Goal: Information Seeking & Learning: Learn about a topic

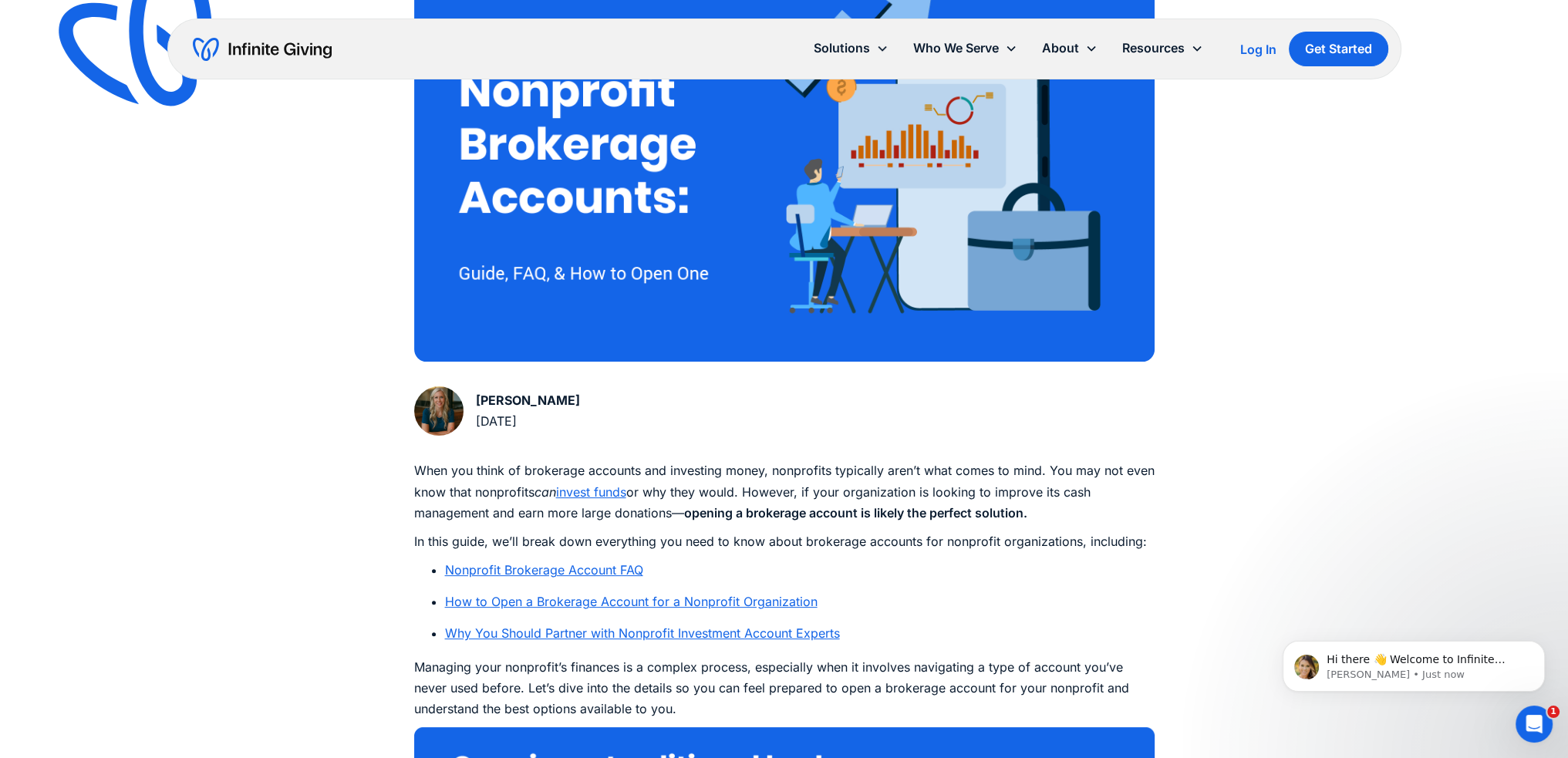
click at [462, 631] on link "Why You Should Partner with Nonprofit Investment Account Experts" at bounding box center [643, 633] width 395 height 15
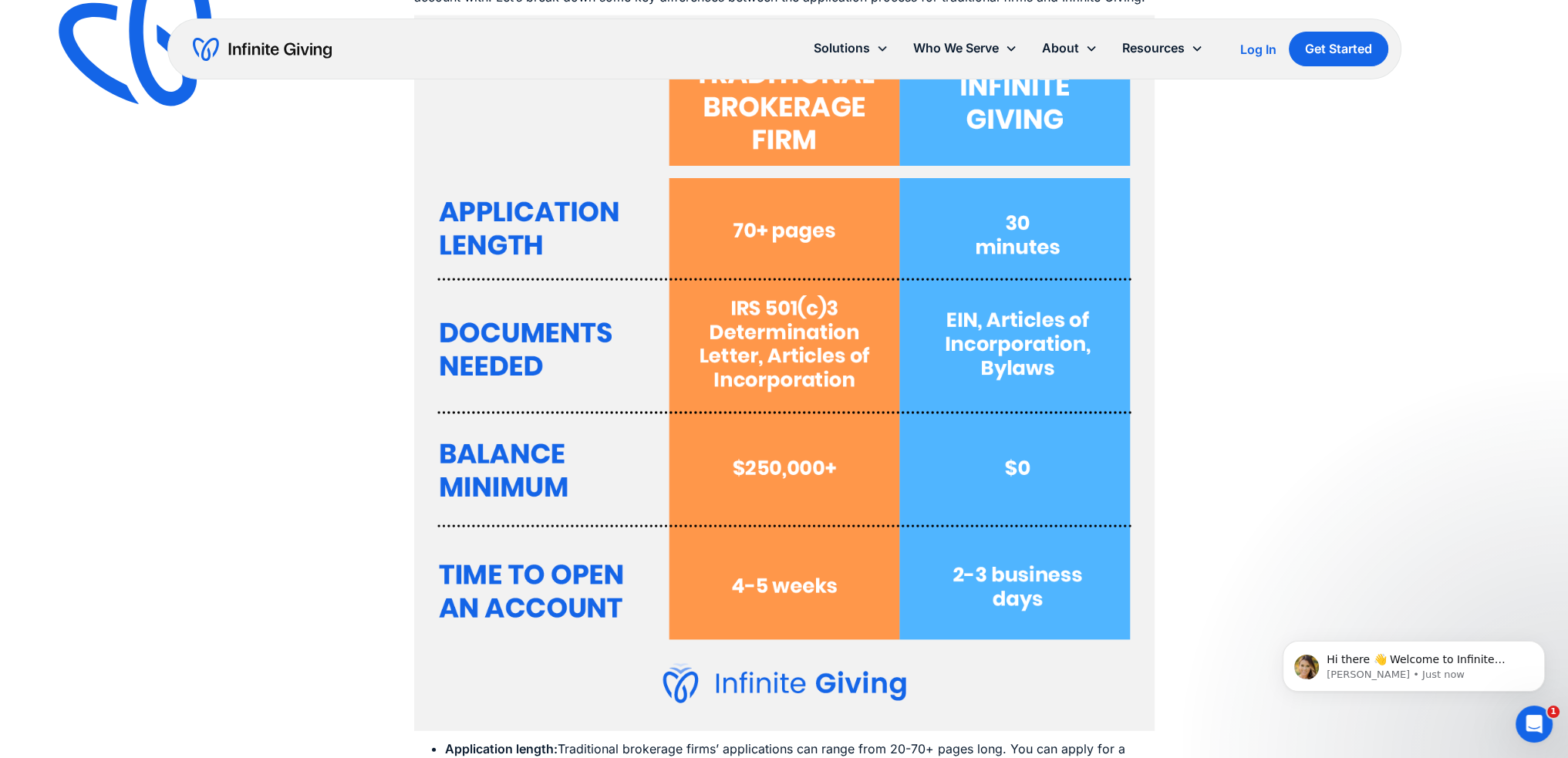
scroll to position [5823, 0]
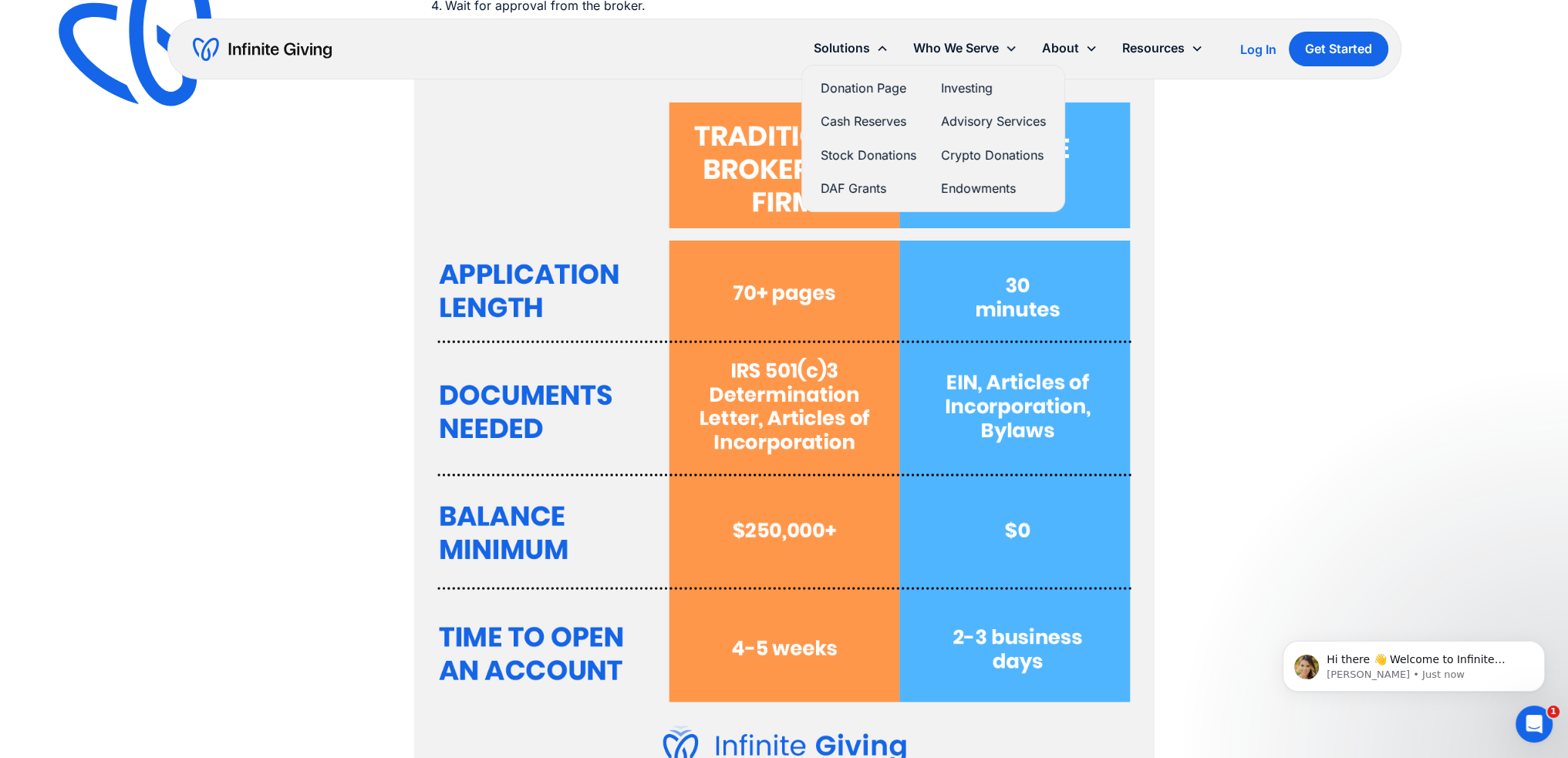
click at [849, 89] on link "Donation Page" at bounding box center [868, 88] width 96 height 21
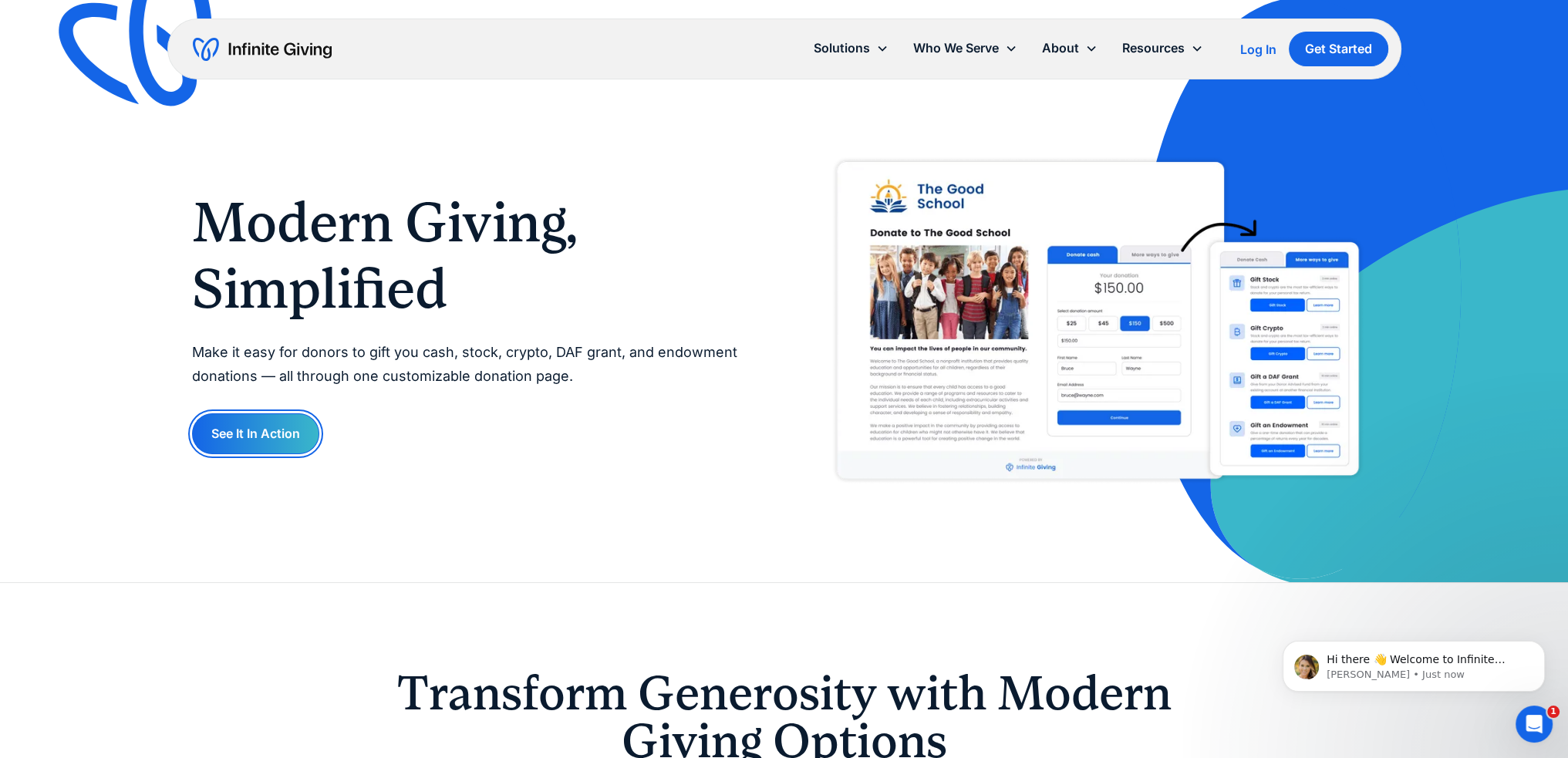
click at [289, 433] on link "See It In Action" at bounding box center [256, 434] width 127 height 41
click at [1063, 138] on link "Pricing" at bounding box center [1073, 140] width 50 height 21
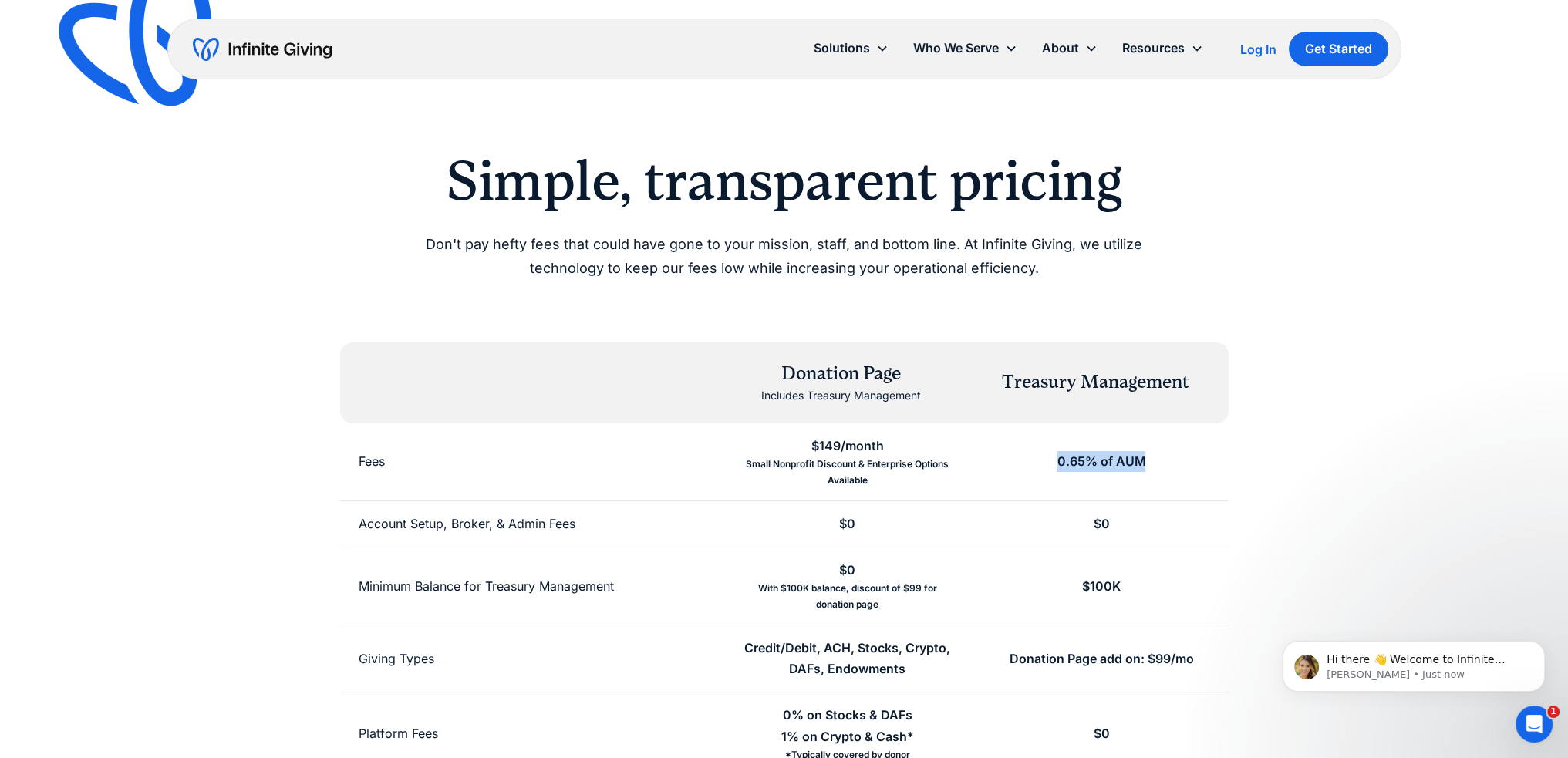
drag, startPoint x: 1153, startPoint y: 462, endPoint x: 1048, endPoint y: 459, distance: 105.0
click at [1048, 459] on div "0.65% of AUM" at bounding box center [1101, 462] width 254 height 77
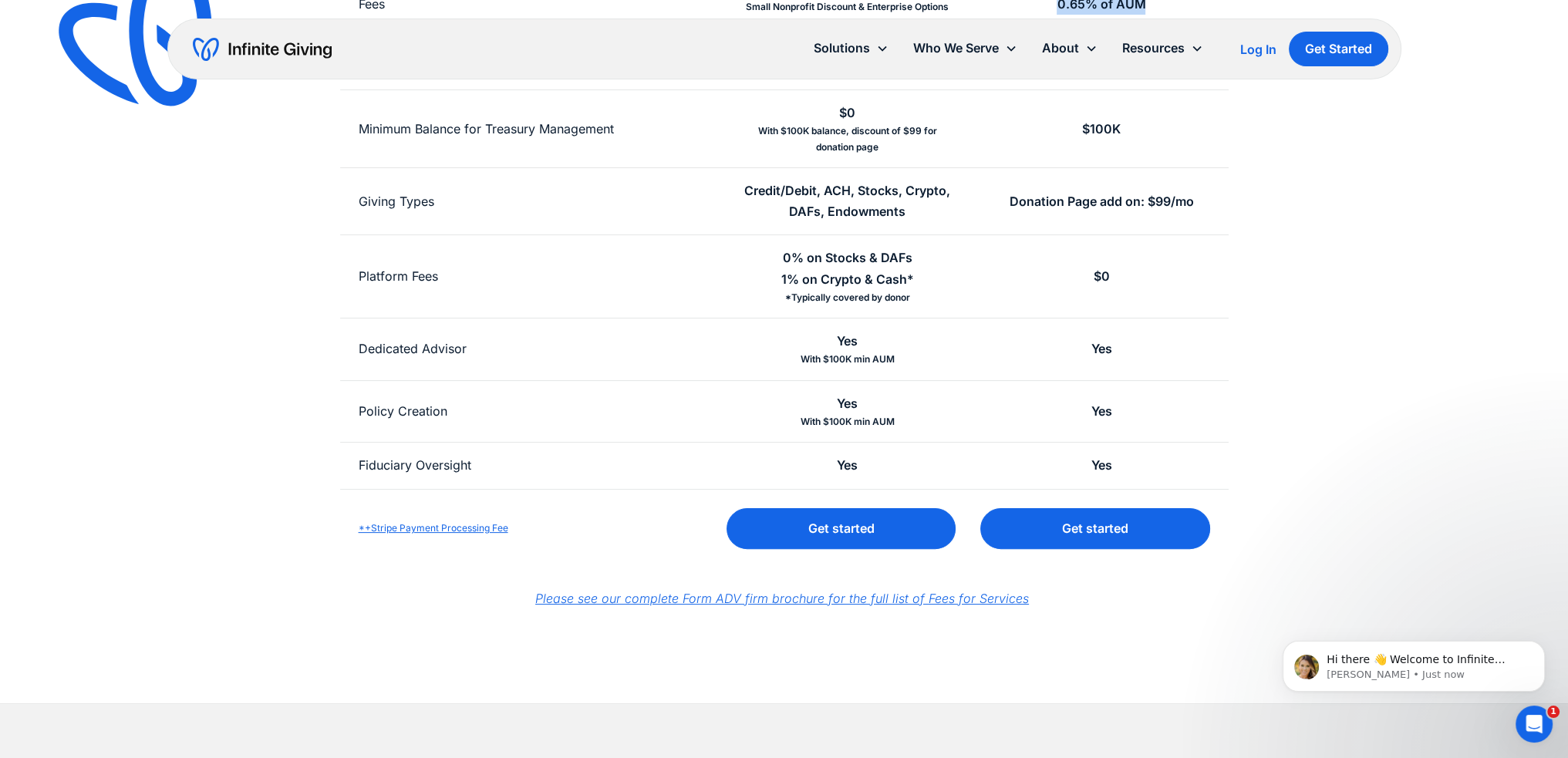
scroll to position [463, 0]
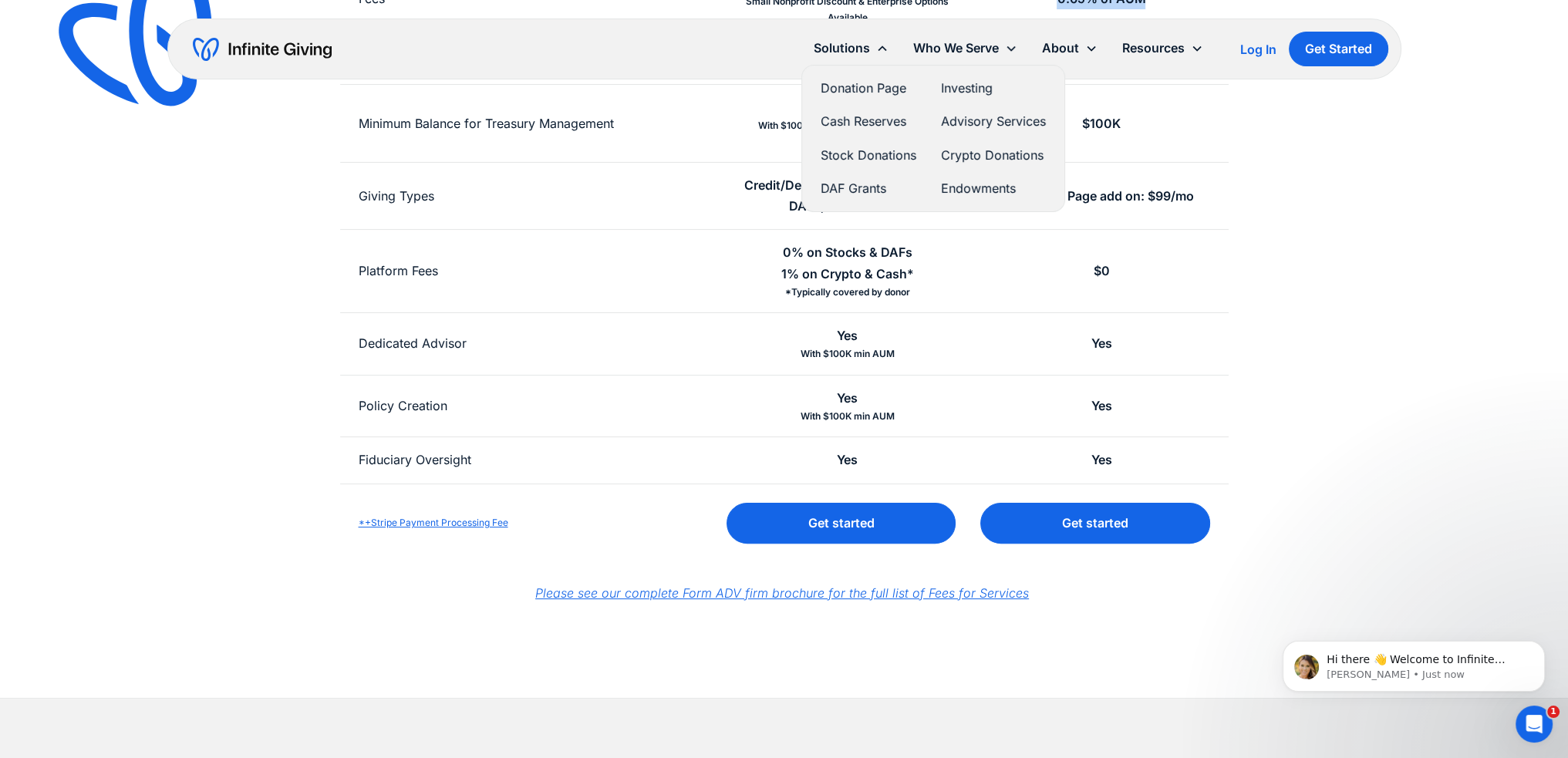
click at [858, 124] on link "Cash Reserves" at bounding box center [868, 122] width 96 height 21
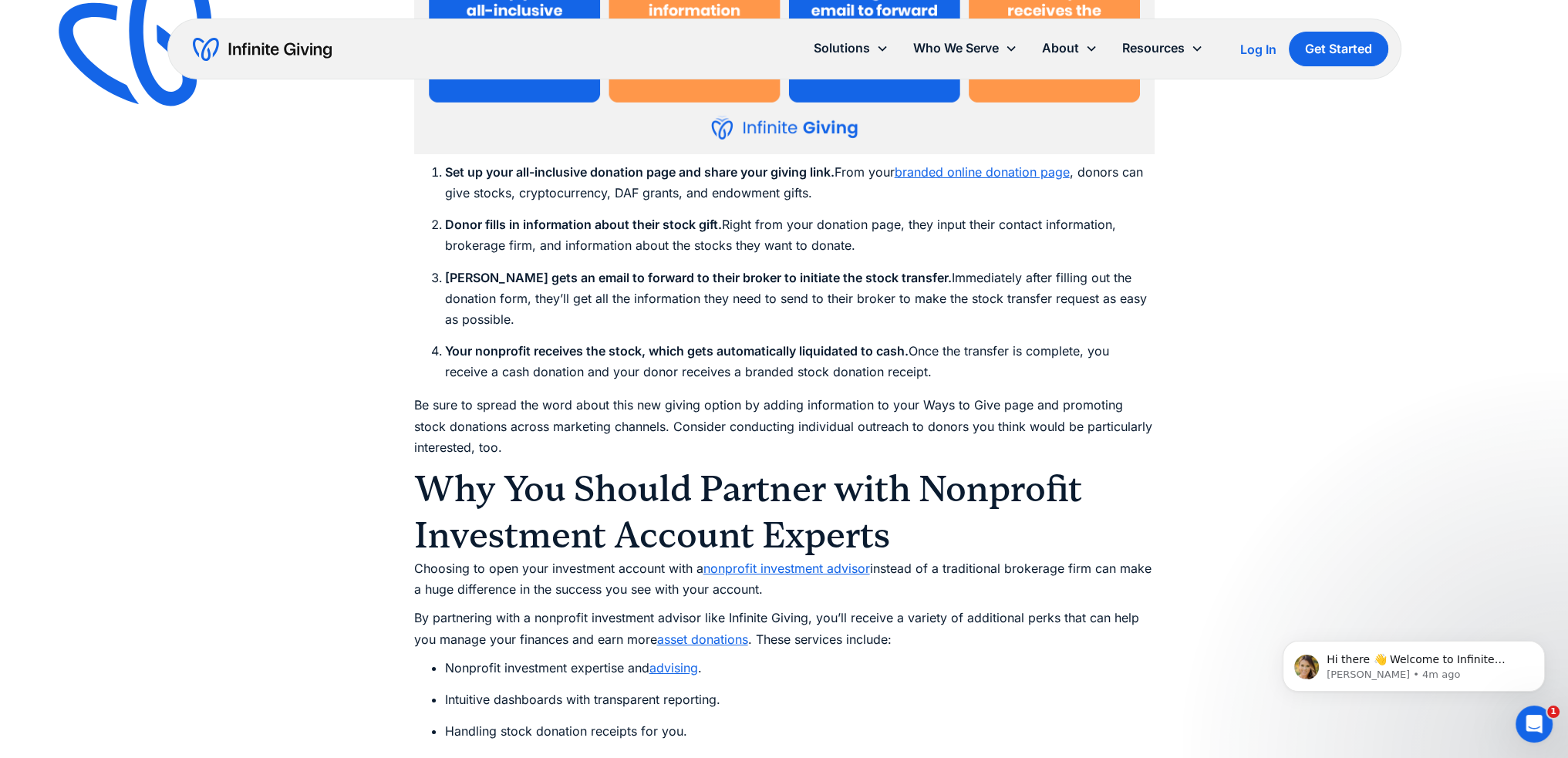
scroll to position [7366, 0]
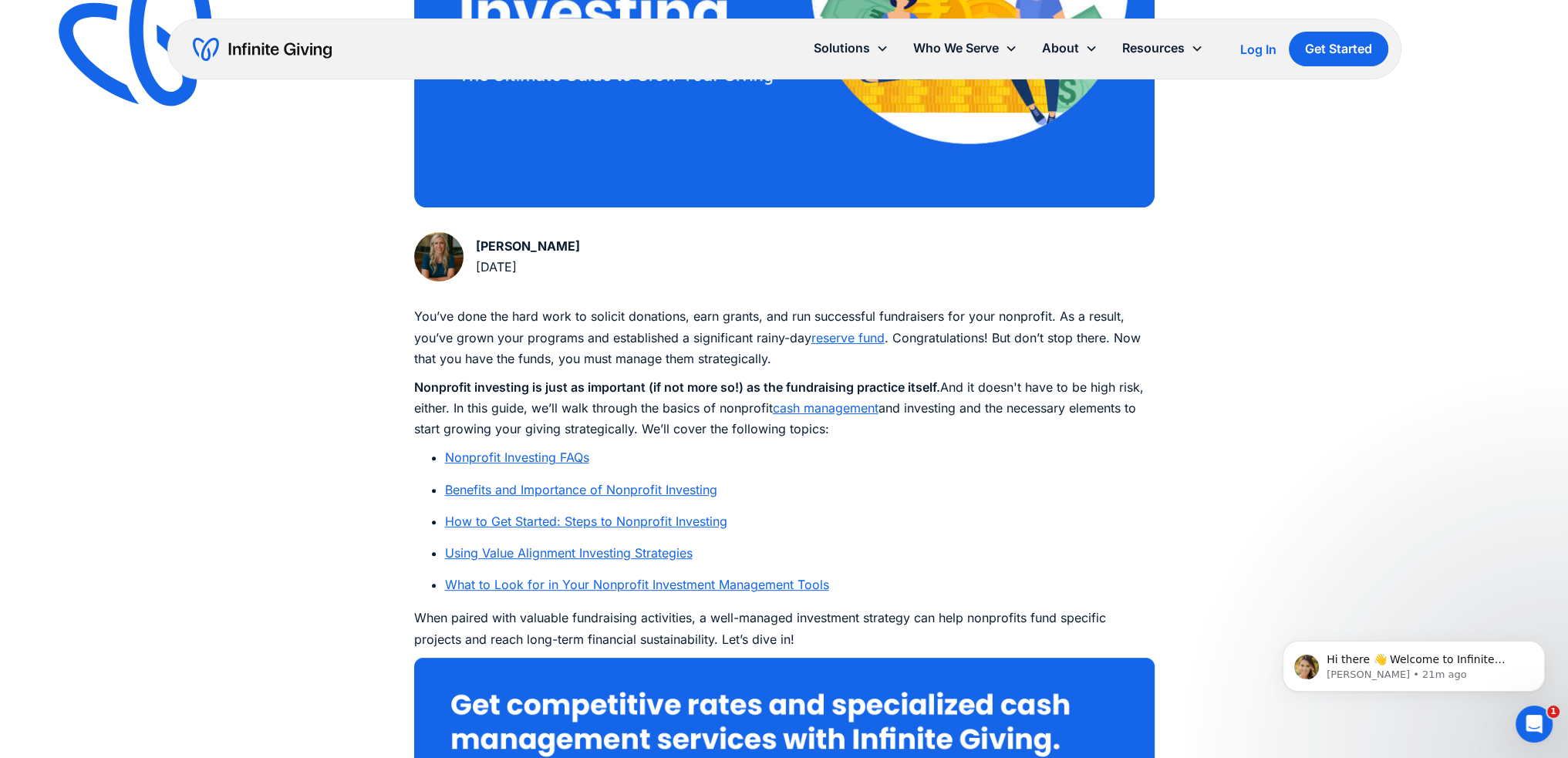
click at [847, 339] on link "reserve fund" at bounding box center [848, 337] width 73 height 15
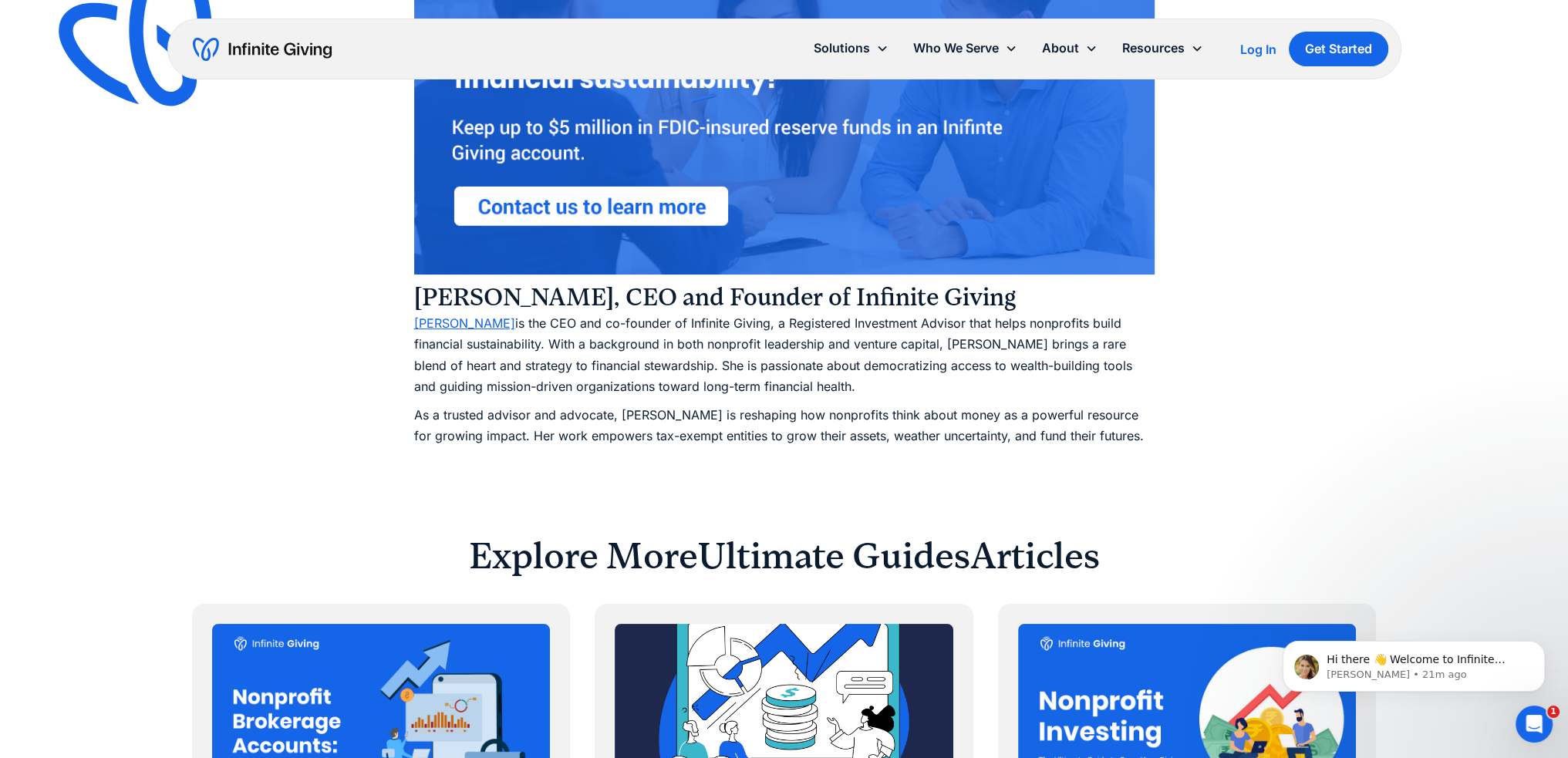
scroll to position [8177, 0]
